Goal: Task Accomplishment & Management: Complete application form

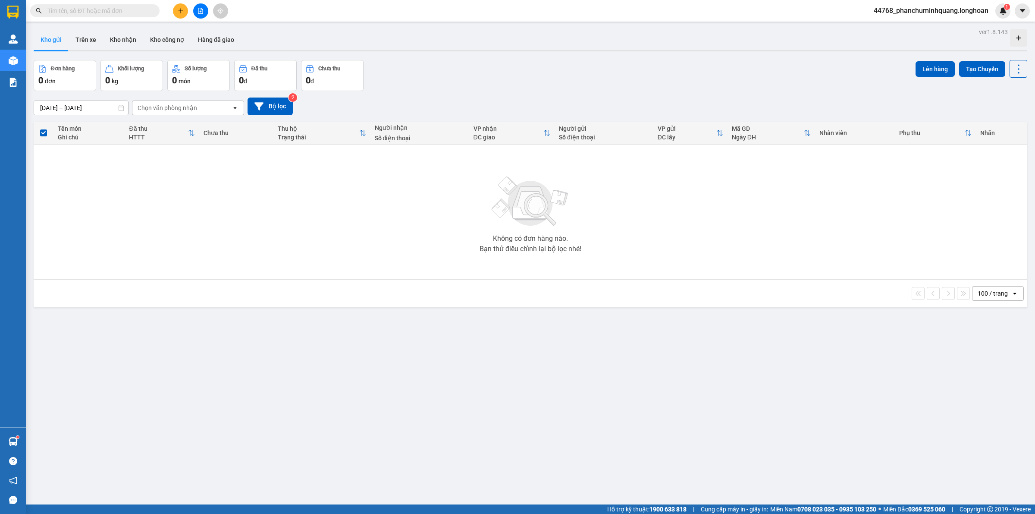
click at [182, 11] on icon "plus" at bounding box center [180, 10] width 5 height 0
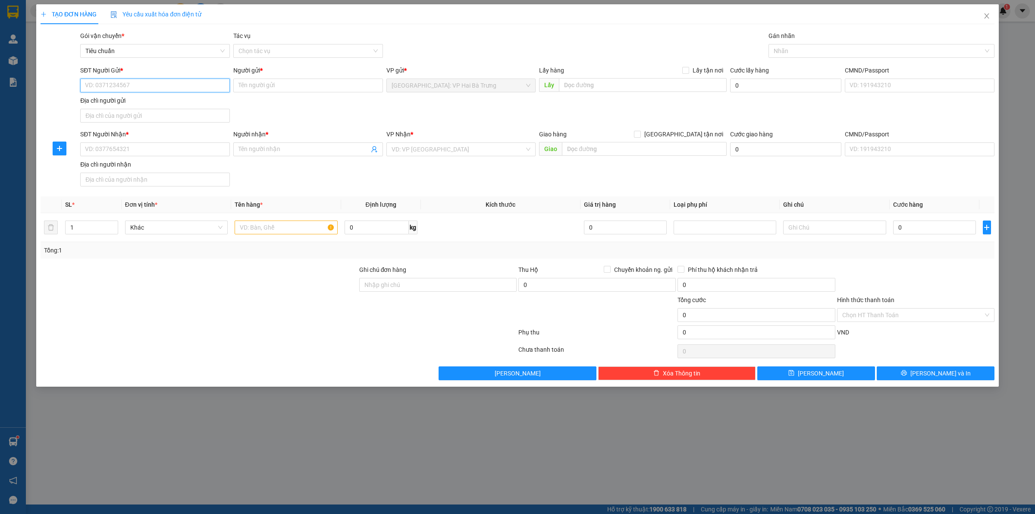
click at [202, 89] on input "SĐT Người Gửi *" at bounding box center [155, 85] width 150 height 14
type input "0969692466"
click at [266, 104] on div "SĐT Người Gửi * 0969692466 Người gửi * loka [GEOGRAPHIC_DATA] việt nam VP gửi *…" at bounding box center [537, 96] width 918 height 60
click at [274, 88] on input "loka [GEOGRAPHIC_DATA]" at bounding box center [308, 85] width 150 height 14
click at [275, 88] on input "loka [GEOGRAPHIC_DATA]" at bounding box center [308, 85] width 150 height 14
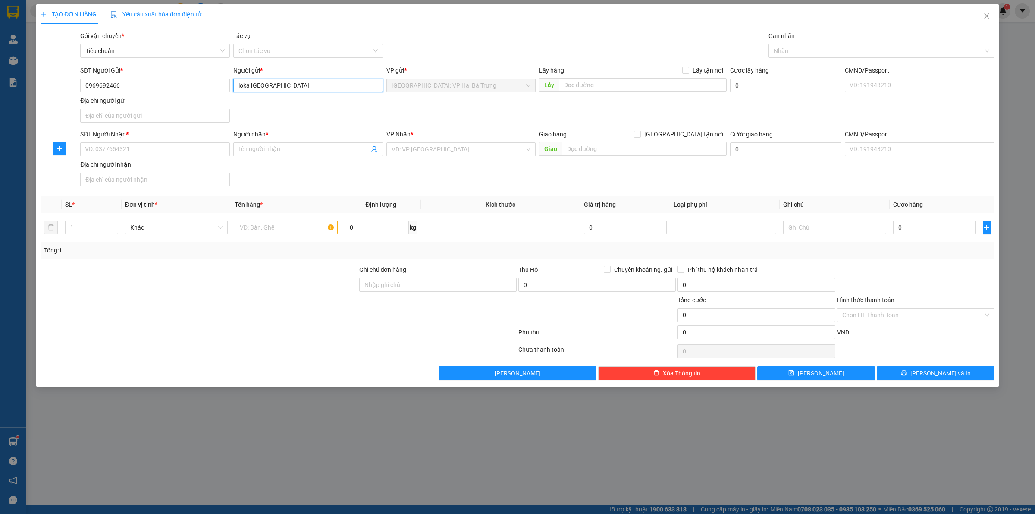
click at [275, 88] on input "loka [GEOGRAPHIC_DATA]" at bounding box center [308, 85] width 150 height 14
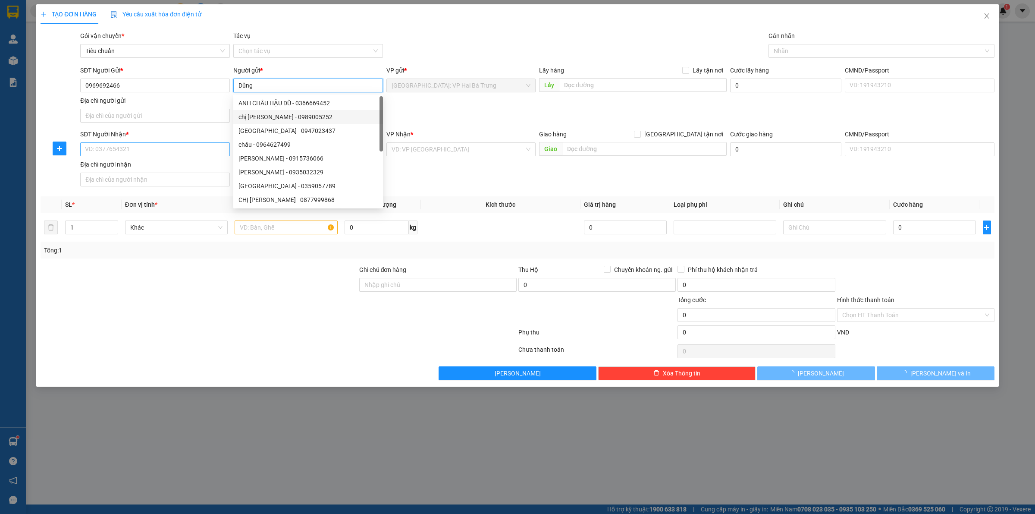
type input "Dũng"
click at [188, 145] on input "SĐT Người Nhận *" at bounding box center [155, 149] width 150 height 14
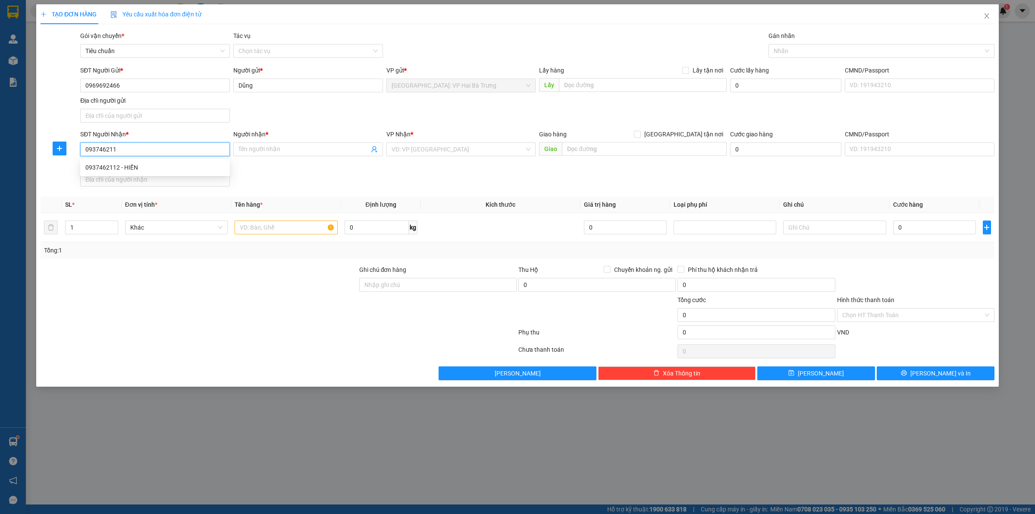
type input "0937462112"
type input "HIỀN"
checkbox input "true"
type input "SỐ 5 [PERSON_NAME] THUÂN - [GEOGRAPHIC_DATA] [GEOGRAPHIC_DATA]"
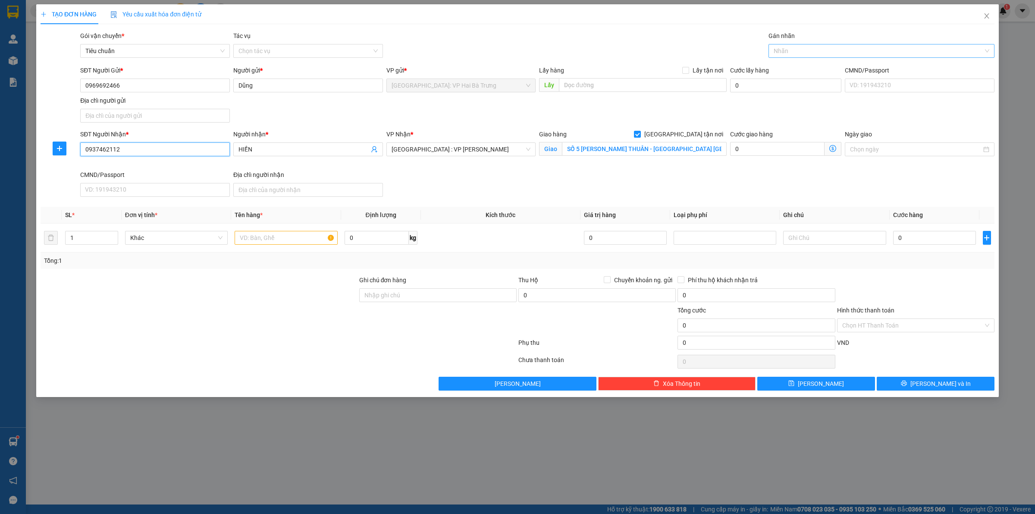
click at [795, 51] on div at bounding box center [877, 51] width 213 height 10
type input "0937462112"
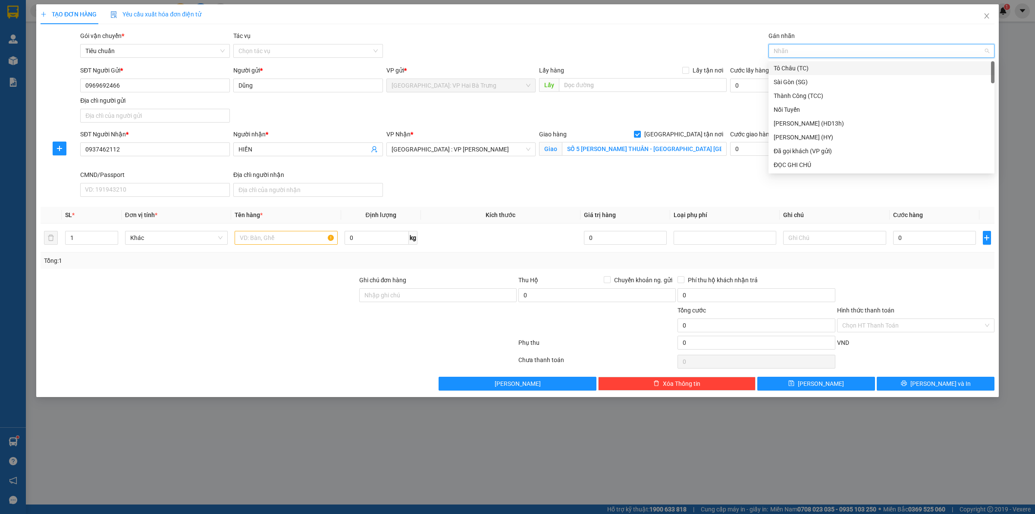
type input "G"
click at [822, 162] on div "[GEOGRAPHIC_DATA] tận nơi" at bounding box center [882, 164] width 216 height 9
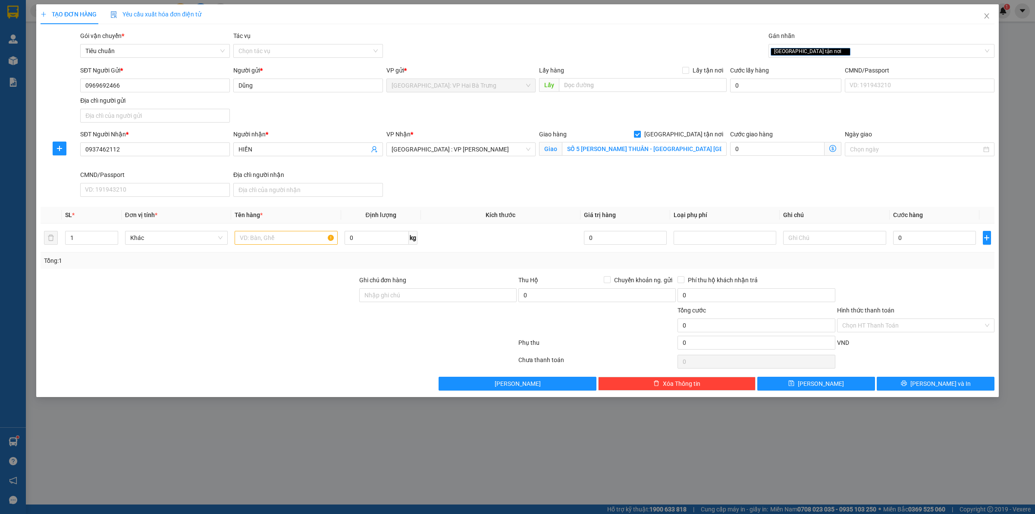
click at [640, 133] on input "[GEOGRAPHIC_DATA] tận nơi" at bounding box center [637, 134] width 6 height 6
checkbox input "false"
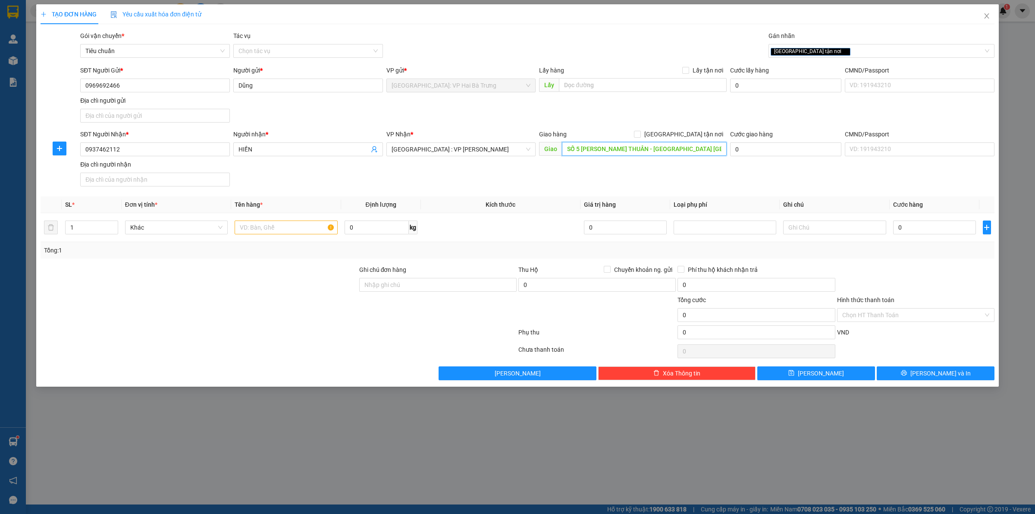
click at [682, 147] on input "SỐ 5 [PERSON_NAME] THUÂN - [GEOGRAPHIC_DATA] [GEOGRAPHIC_DATA]" at bounding box center [644, 149] width 165 height 14
click at [843, 49] on icon "close" at bounding box center [845, 51] width 4 height 4
click at [261, 228] on input "text" at bounding box center [286, 227] width 103 height 14
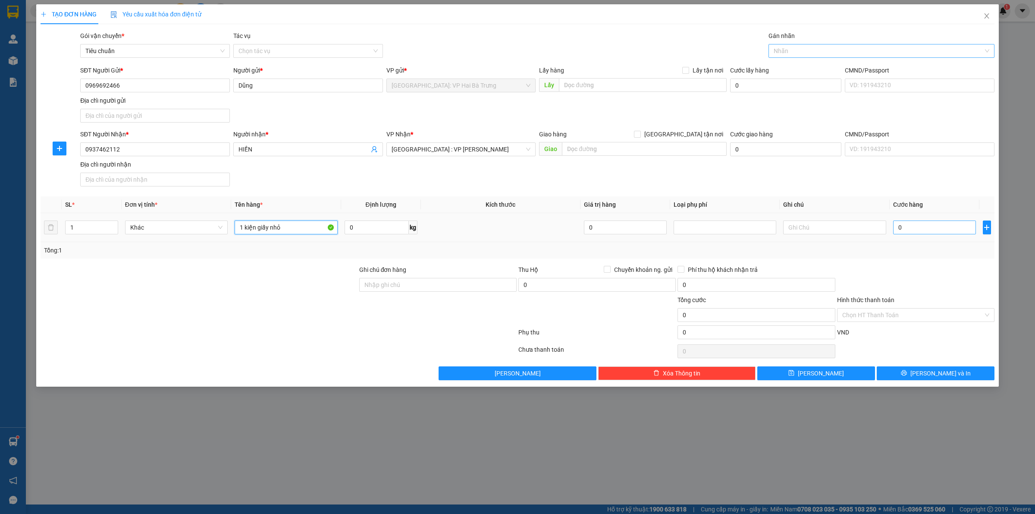
type input "1 kiện giấy nhỏ"
click at [949, 226] on input "0" at bounding box center [934, 227] width 83 height 14
type input "6"
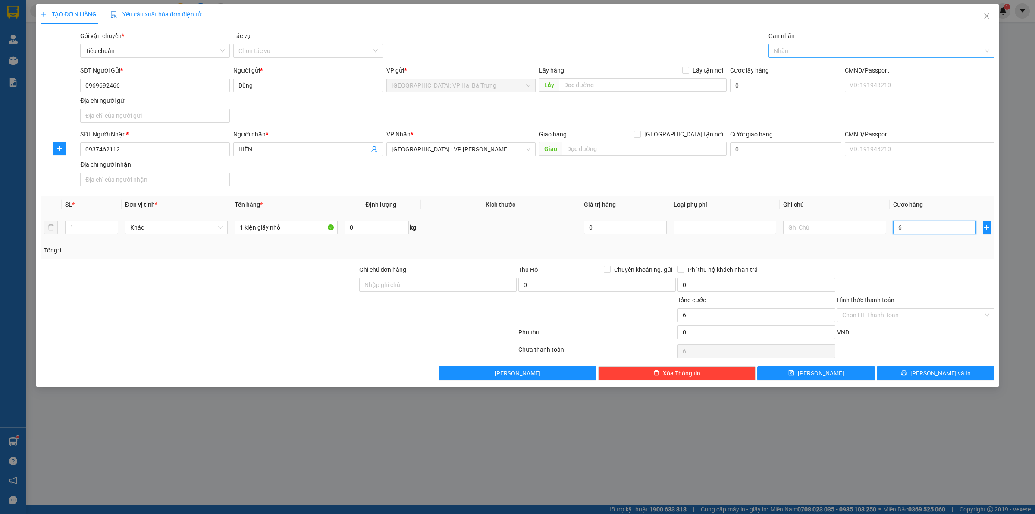
type input "60"
type input "600"
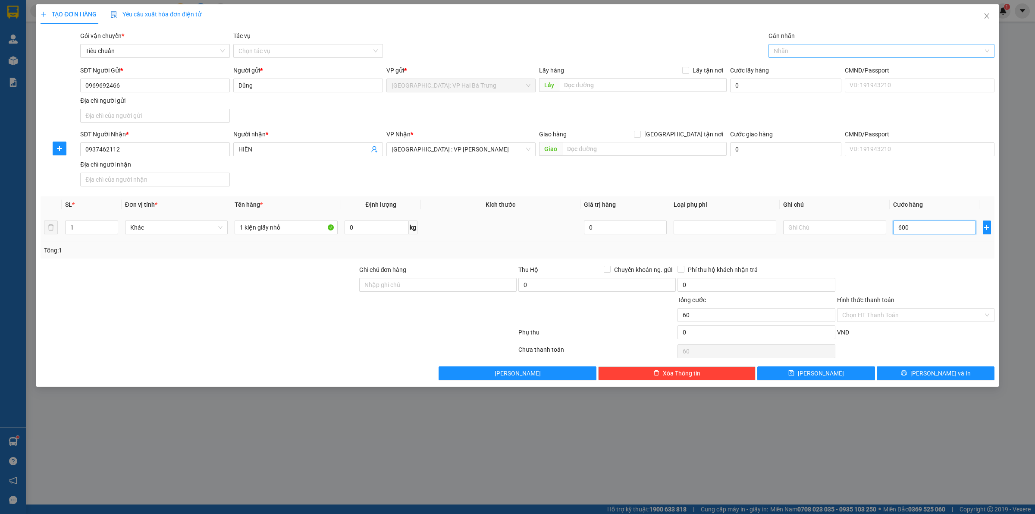
type input "600"
type input "6.000"
type input "60.000"
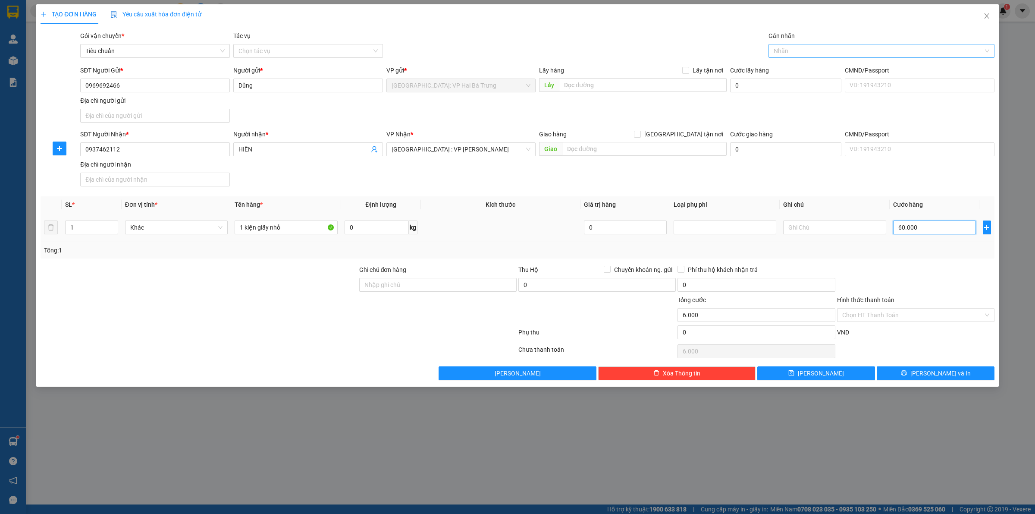
type input "60.000"
type input "600.000"
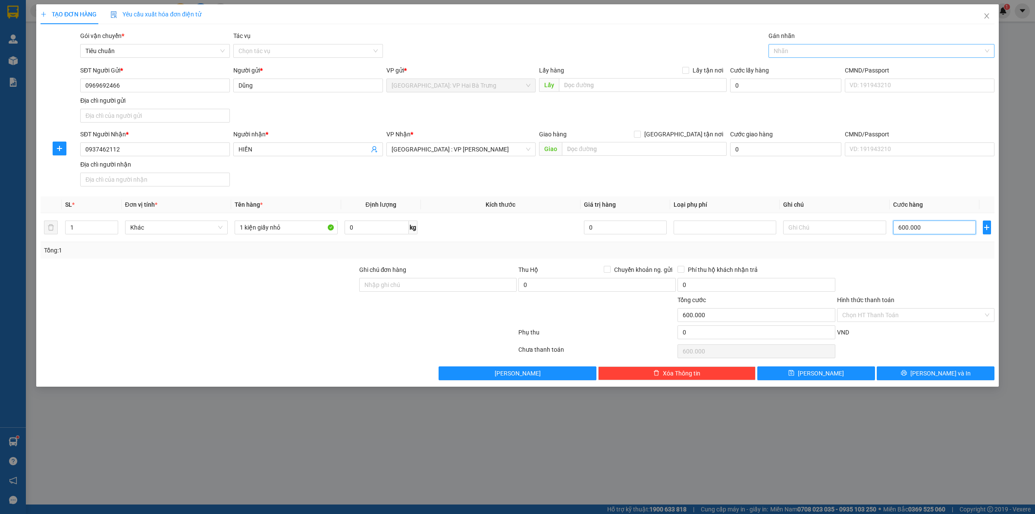
type input "60.000"
click at [925, 378] on button "[PERSON_NAME] và In" at bounding box center [936, 373] width 118 height 14
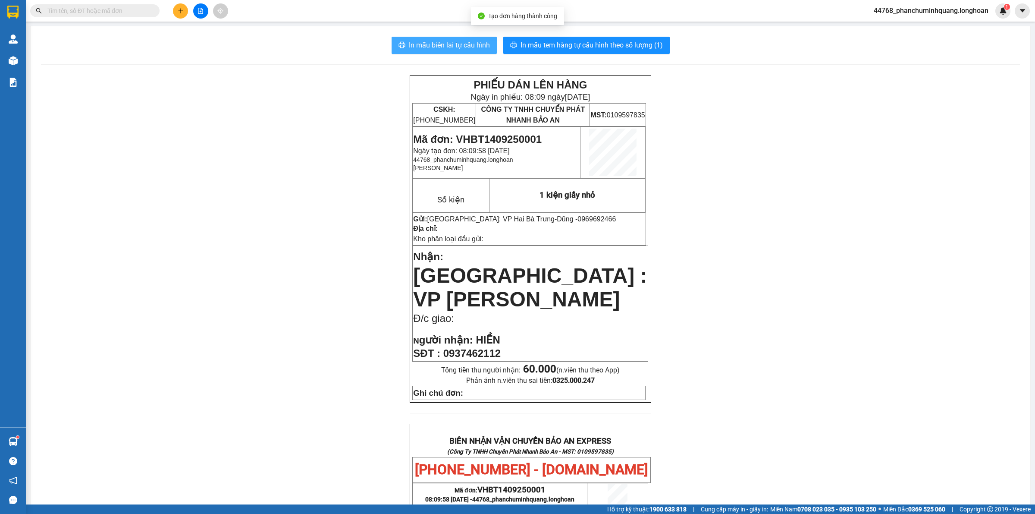
click at [462, 46] on span "In mẫu biên lai tự cấu hình" at bounding box center [449, 45] width 81 height 11
click at [589, 45] on span "In mẫu tem hàng tự cấu hình theo số lượng (1)" at bounding box center [592, 45] width 142 height 11
click at [611, 42] on span "In mẫu tem hàng tự cấu hình theo số lượng (1)" at bounding box center [592, 45] width 142 height 11
click at [437, 44] on span "In mẫu biên lai tự cấu hình" at bounding box center [449, 45] width 81 height 11
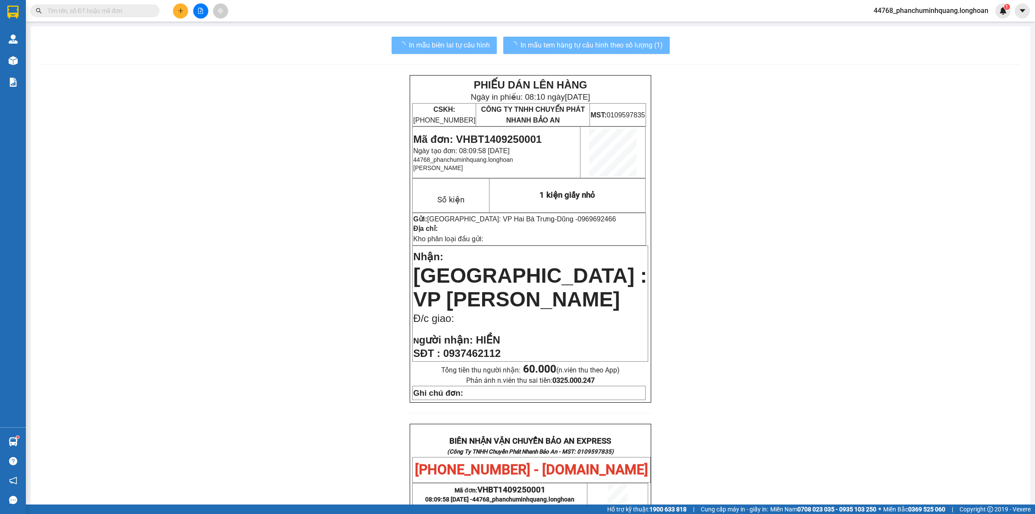
click at [618, 47] on span "In mẫu tem hàng tự cấu hình theo số lượng (1)" at bounding box center [592, 45] width 142 height 11
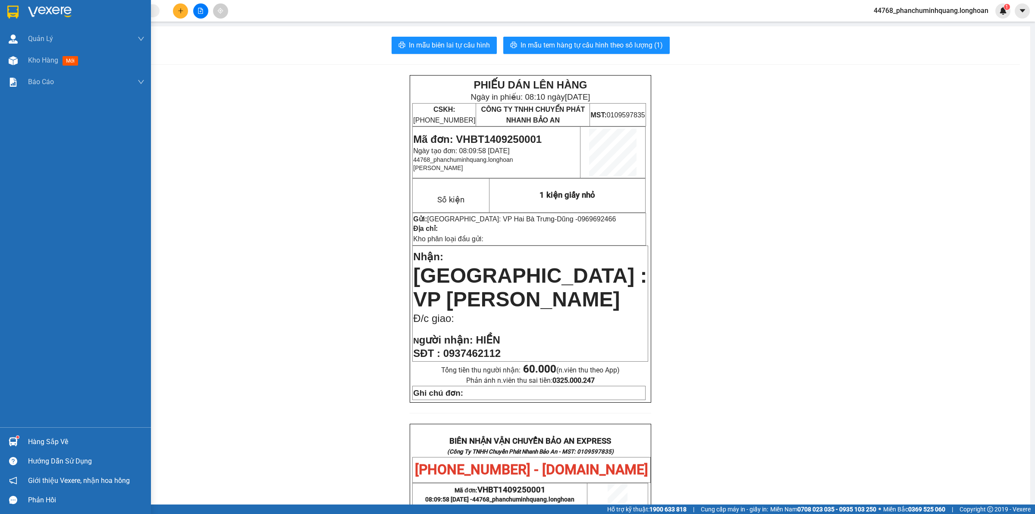
drag, startPoint x: 14, startPoint y: 8, endPoint x: 19, endPoint y: 5, distance: 5.8
click at [15, 7] on img at bounding box center [12, 12] width 11 height 13
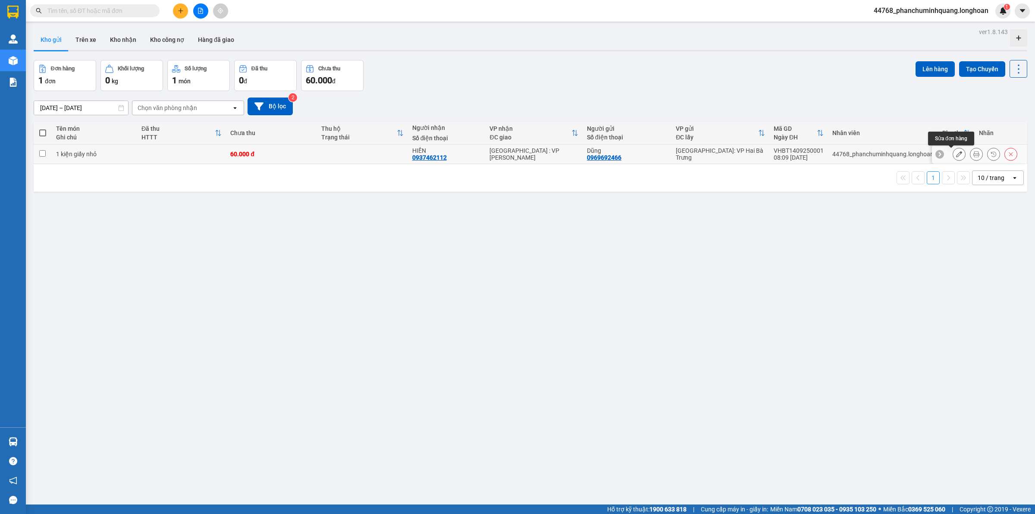
click at [956, 155] on icon at bounding box center [959, 154] width 6 height 6
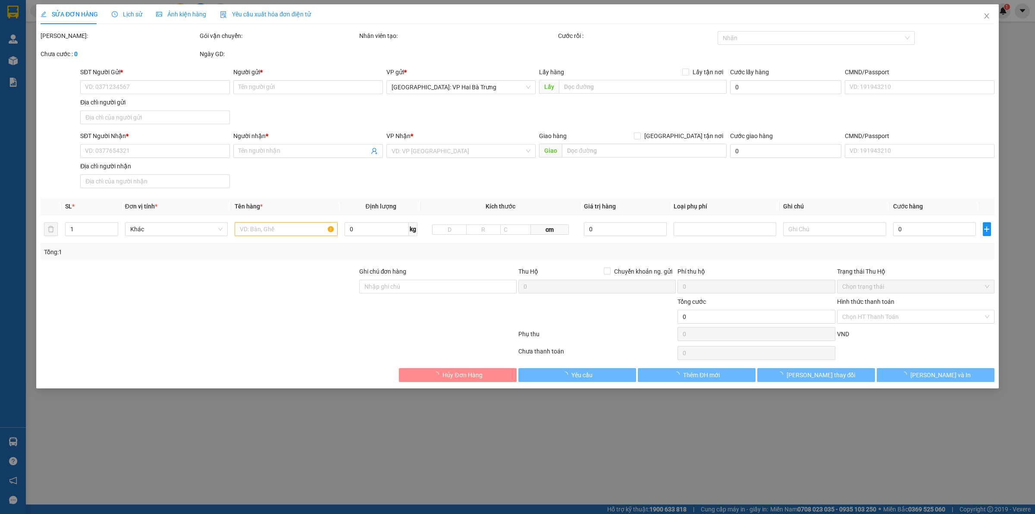
type input "0969692466"
type input "Dũng"
type input "0937462112"
type input "HIỀN"
type input "60.000"
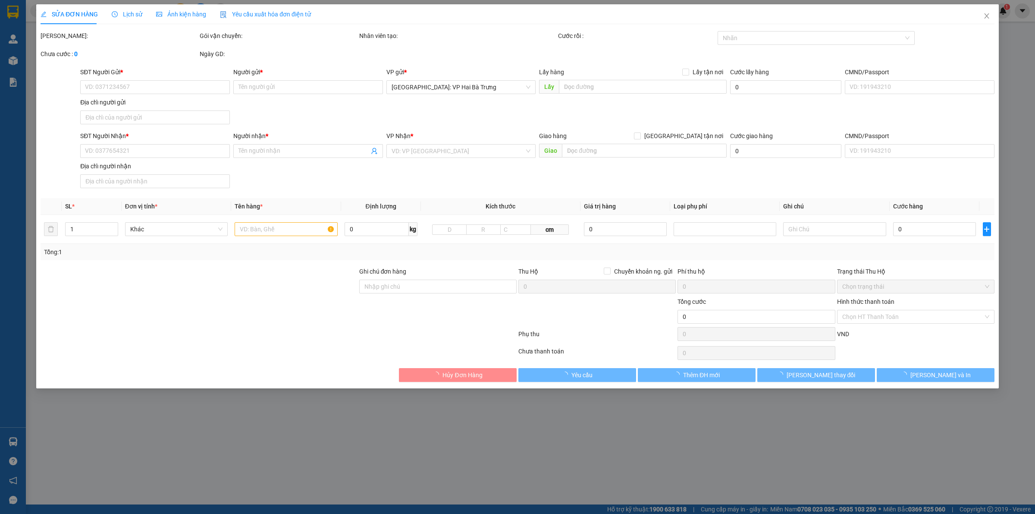
type input "60.000"
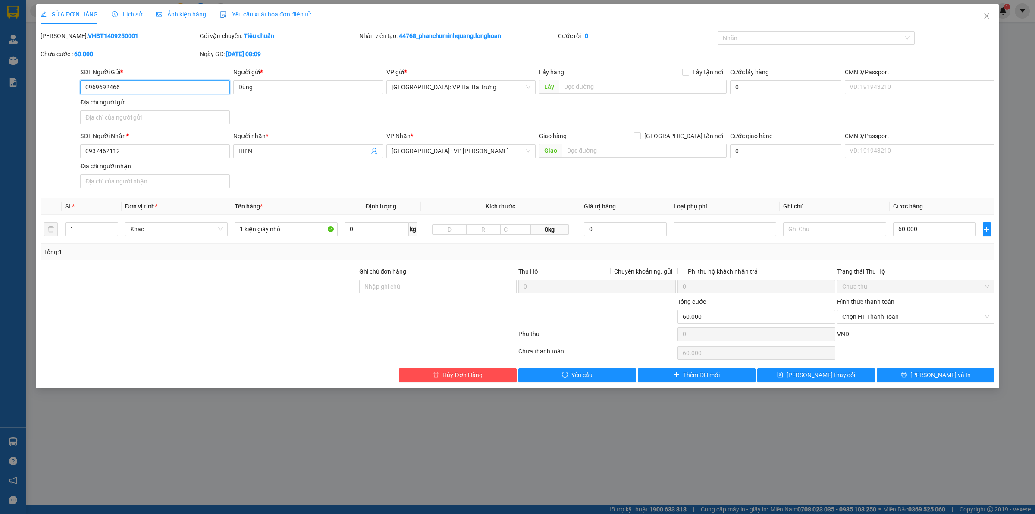
click at [192, 86] on input "0969692466" at bounding box center [155, 87] width 150 height 14
click at [140, 88] on input "0969692466" at bounding box center [155, 87] width 150 height 14
type input "0963611203"
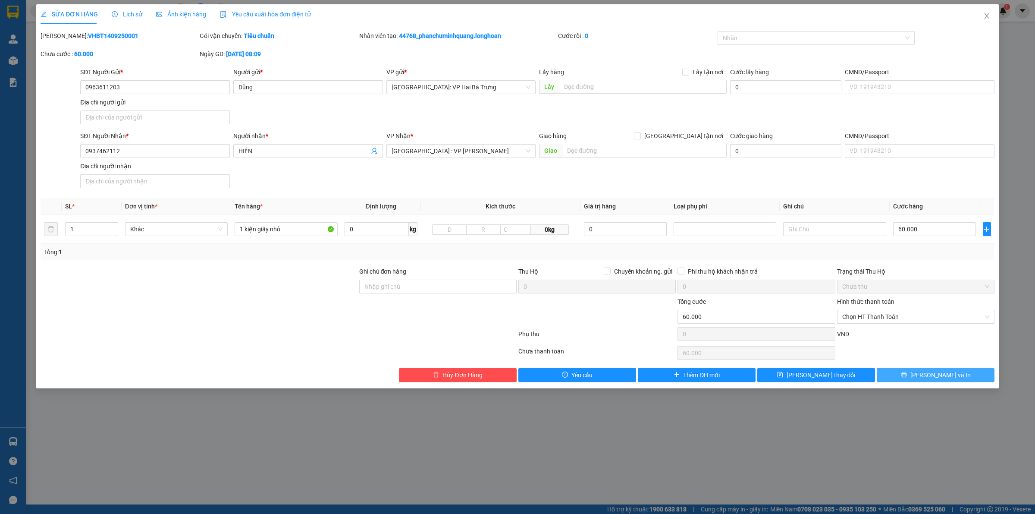
click at [888, 377] on button "[PERSON_NAME] và In" at bounding box center [936, 375] width 118 height 14
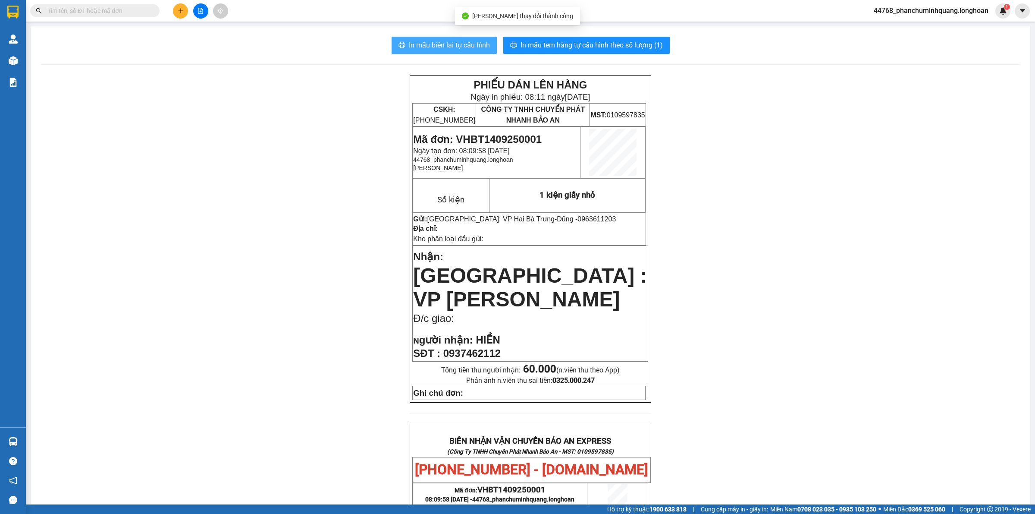
click at [471, 41] on span "In mẫu biên lai tự cấu hình" at bounding box center [449, 45] width 81 height 11
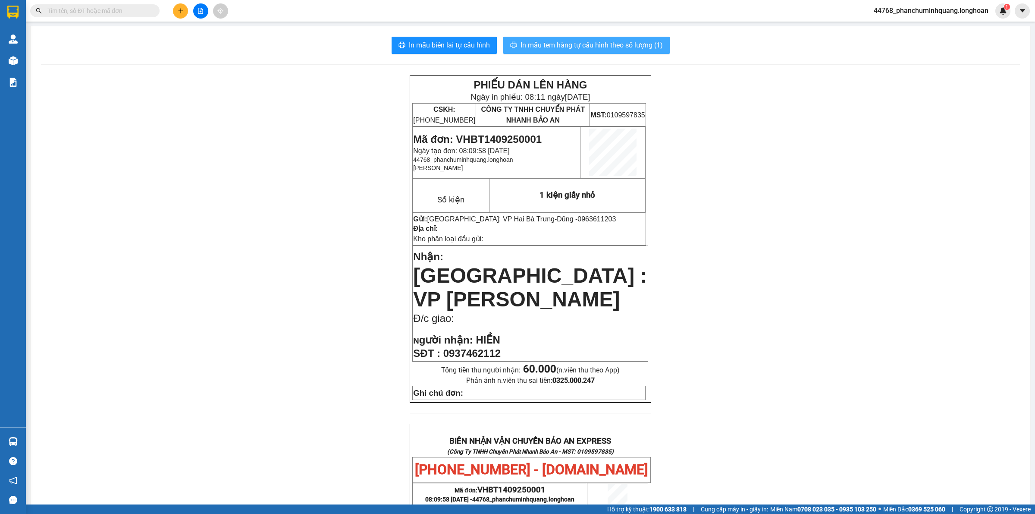
click at [575, 38] on button "In mẫu tem hàng tự cấu hình theo số lượng (1)" at bounding box center [586, 45] width 166 height 17
drag, startPoint x: 618, startPoint y: 43, endPoint x: 612, endPoint y: 40, distance: 6.0
click at [615, 42] on span "In mẫu tem hàng tự cấu hình theo số lượng (1)" at bounding box center [592, 45] width 142 height 11
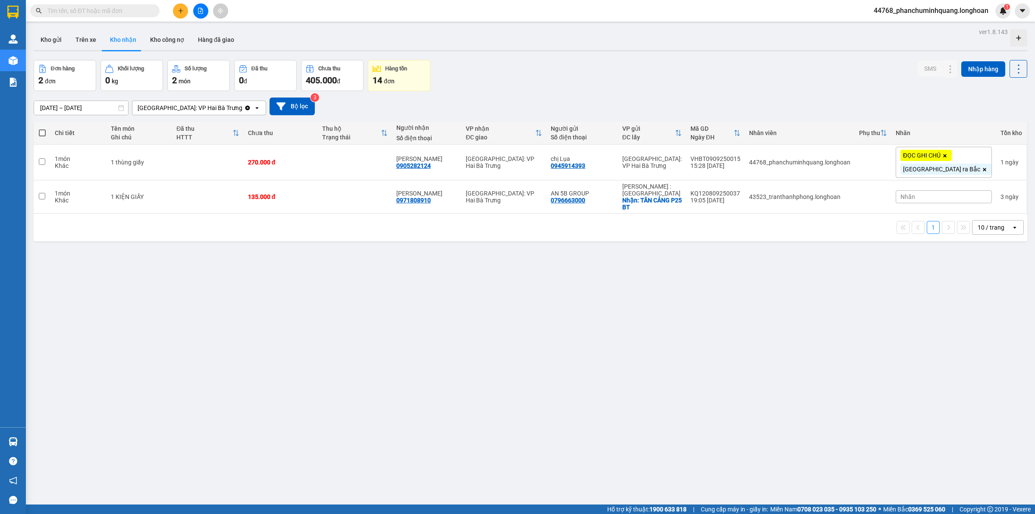
drag, startPoint x: 55, startPoint y: 39, endPoint x: 91, endPoint y: 12, distance: 45.0
click at [55, 37] on button "Kho gửi" at bounding box center [51, 39] width 35 height 21
